Goal: Task Accomplishment & Management: Manage account settings

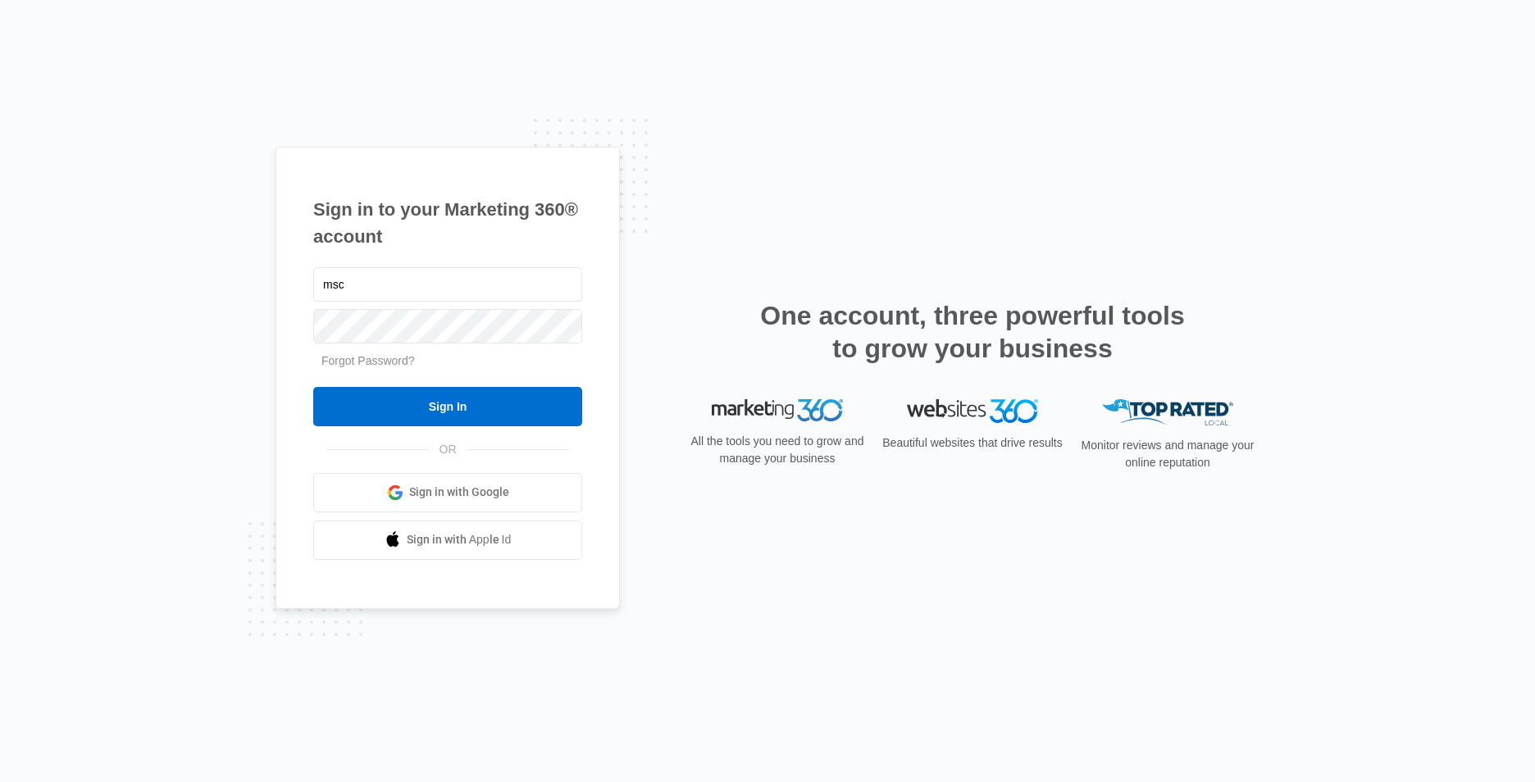
type input "msc"
click at [313, 387] on input "Sign In" at bounding box center [447, 406] width 269 height 39
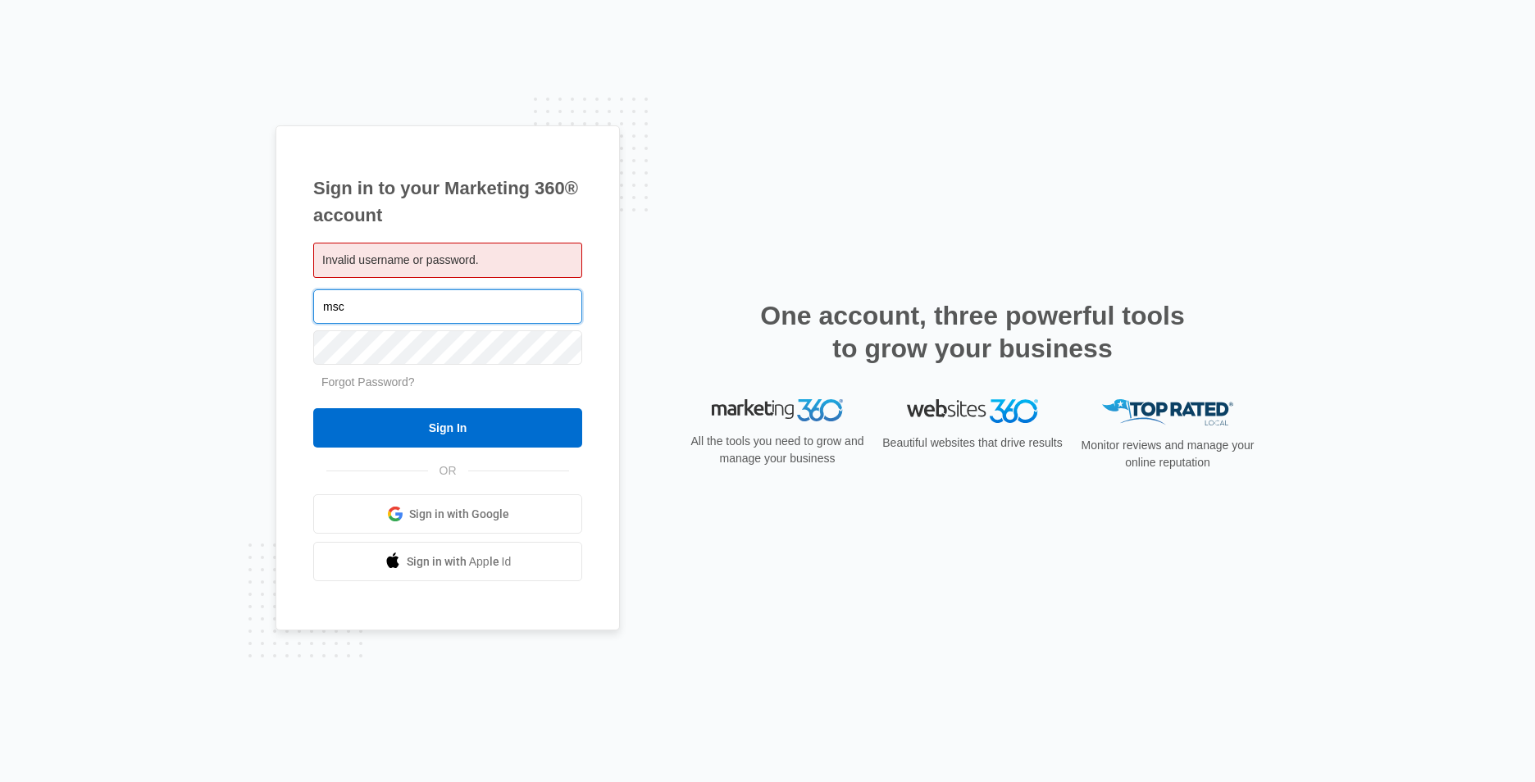
type input "[EMAIL_ADDRESS][DOMAIN_NAME]"
click at [488, 371] on form "[EMAIL_ADDRESS][DOMAIN_NAME] Forgot Password? Sign In" at bounding box center [447, 367] width 269 height 162
click at [313, 408] on input "Sign In" at bounding box center [447, 427] width 269 height 39
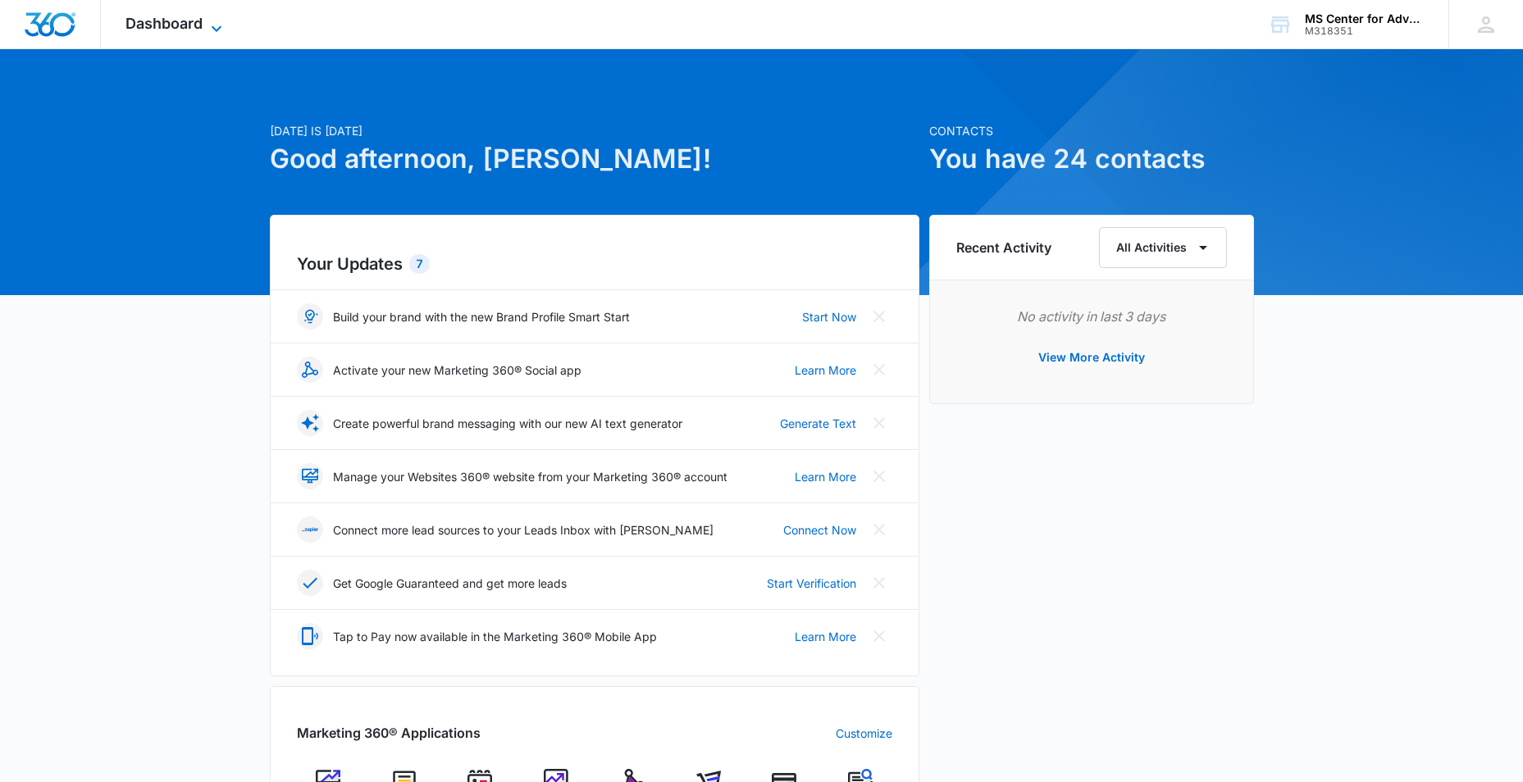
click at [207, 19] on icon at bounding box center [217, 29] width 20 height 20
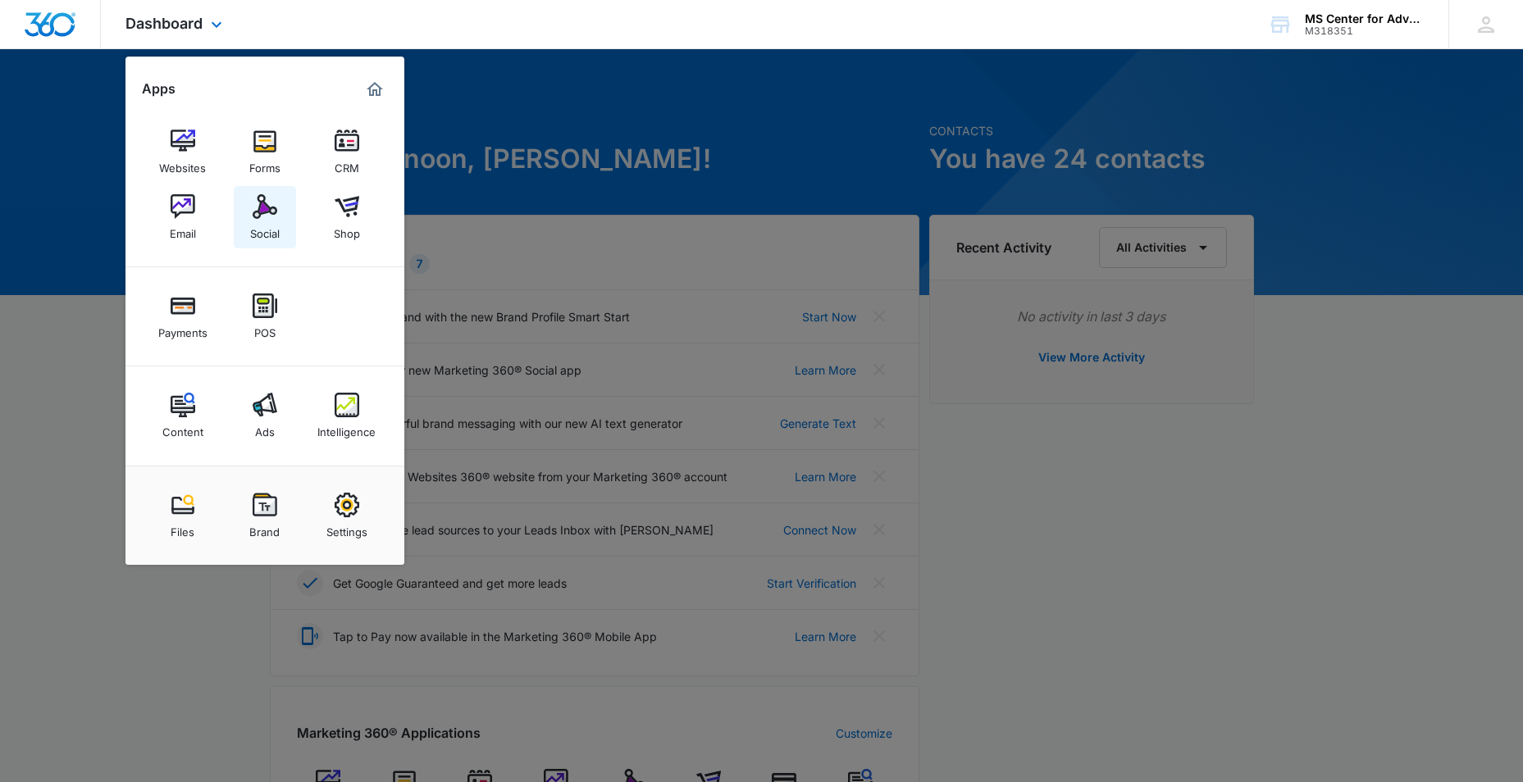
click at [266, 207] on img at bounding box center [265, 206] width 25 height 25
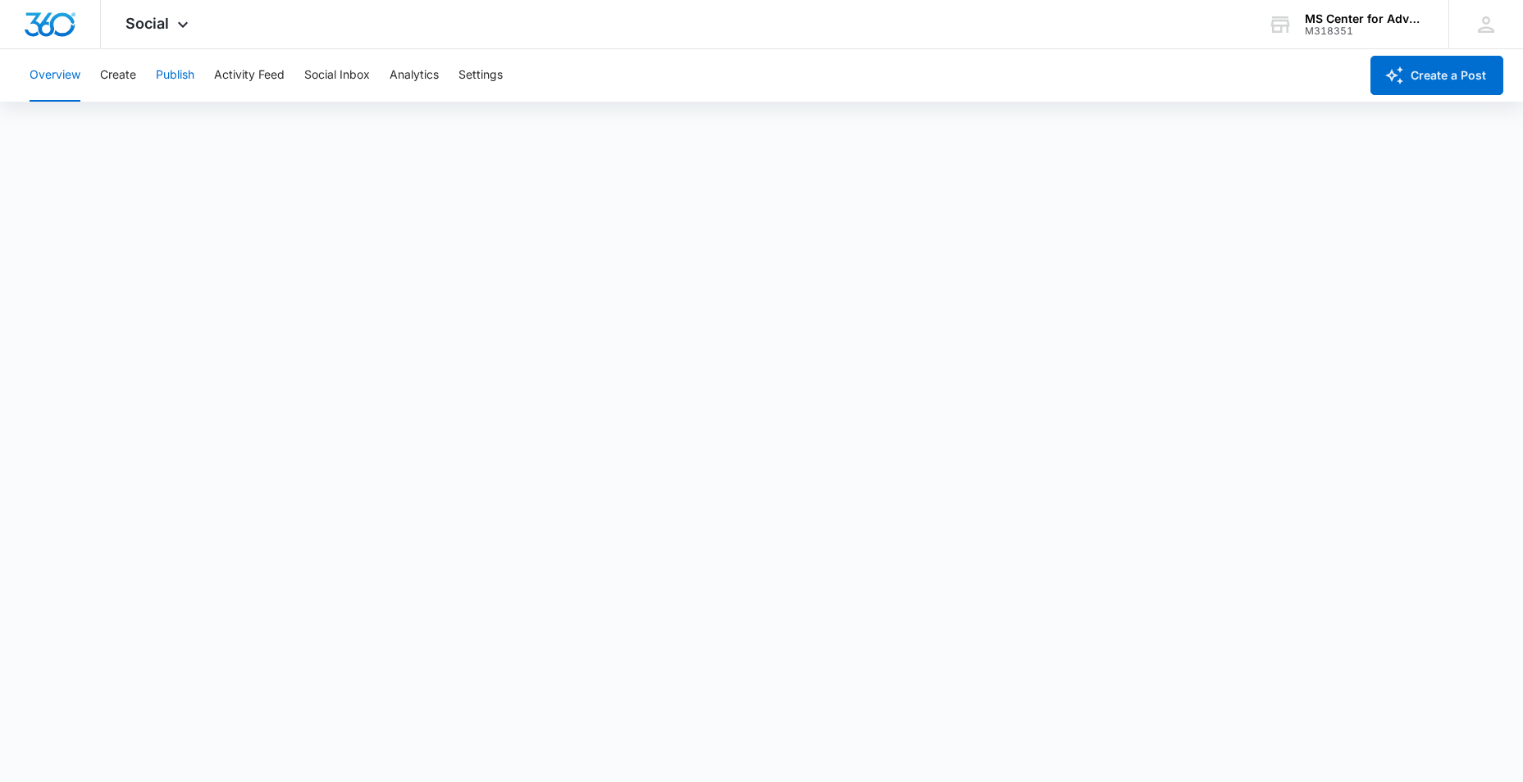
click at [184, 83] on button "Publish" at bounding box center [175, 75] width 39 height 52
